Goal: Task Accomplishment & Management: Complete application form

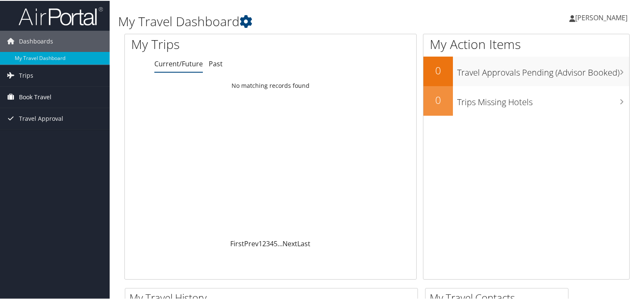
click at [57, 98] on link "Book Travel" at bounding box center [55, 96] width 110 height 21
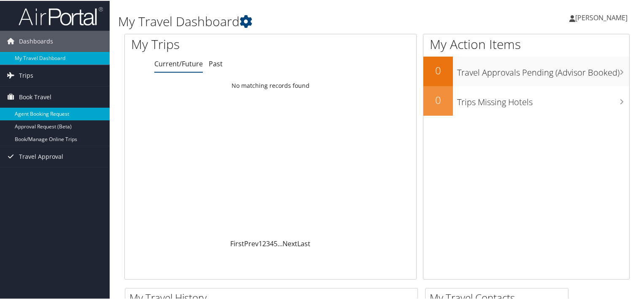
click at [51, 111] on link "Agent Booking Request" at bounding box center [55, 113] width 110 height 13
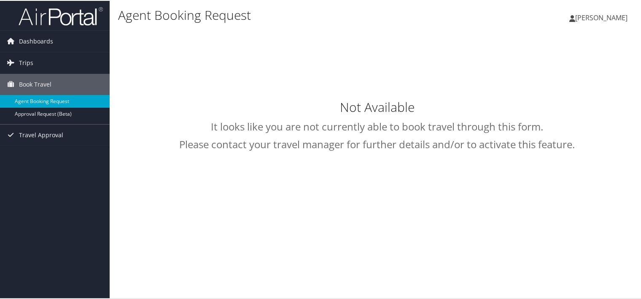
type input "[PERSON_NAME]"
select select "[DOMAIN_NAME][EMAIL_ADDRESS][DOMAIN_NAME]"
